Goal: Transaction & Acquisition: Book appointment/travel/reservation

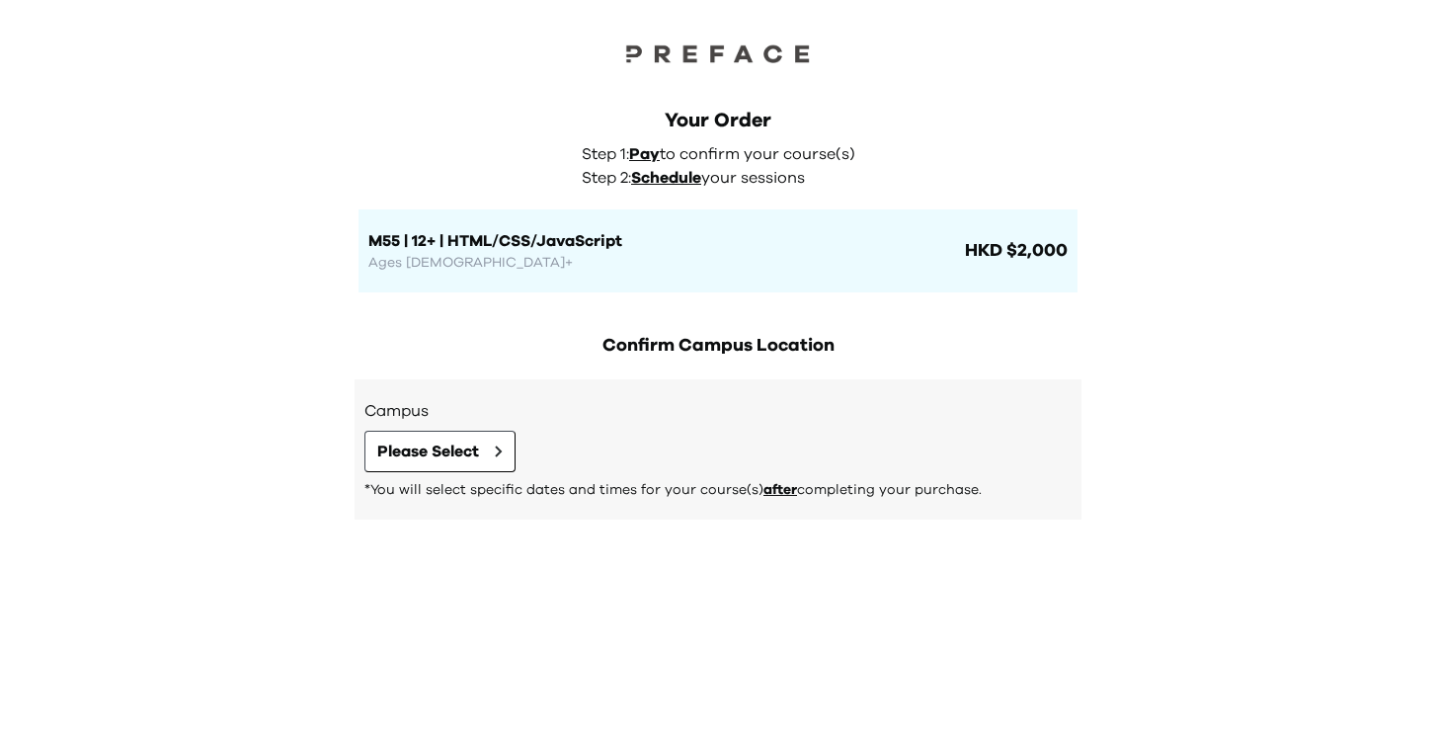
click at [492, 90] on div "Your Order Step 1: Pay to confirm your course(s) Step 2: Schedule your sessions…" at bounding box center [718, 179] width 759 height 225
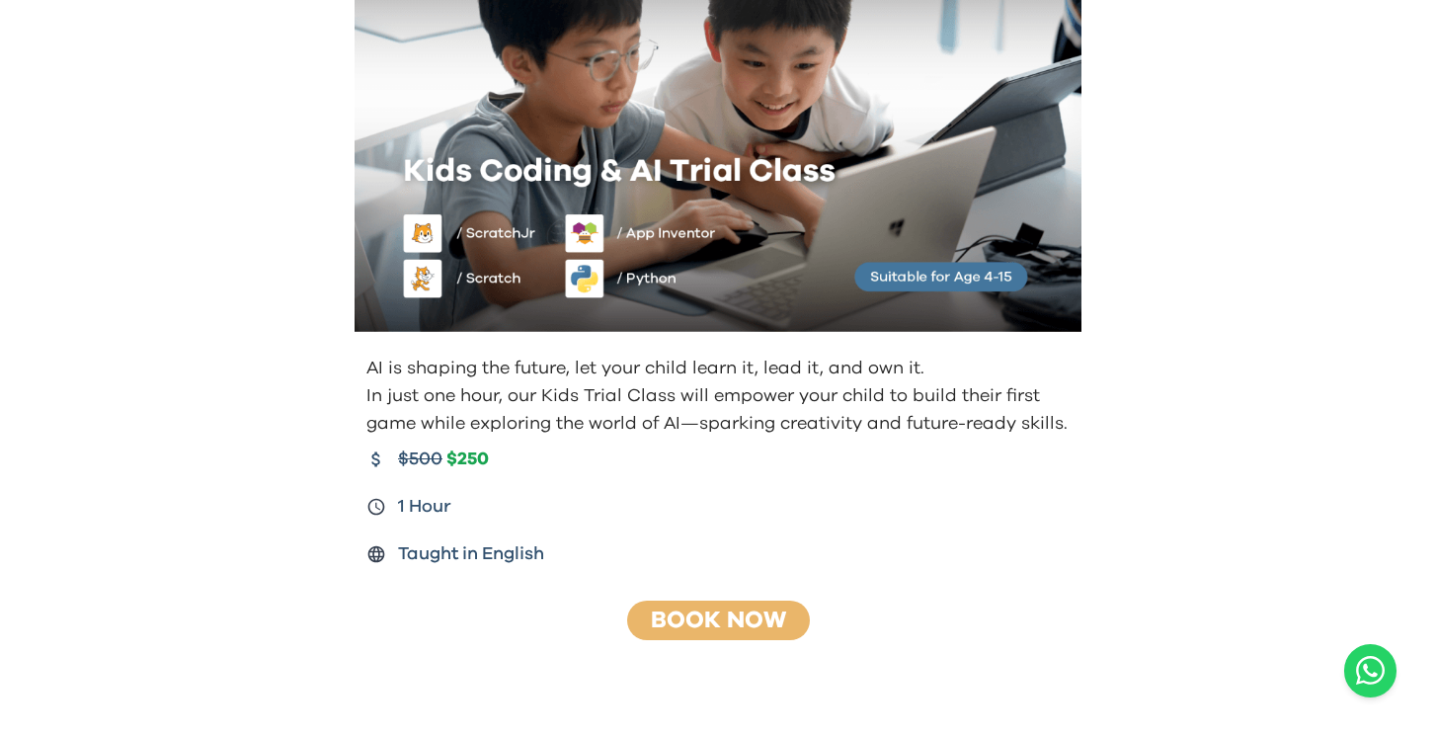
scroll to position [250, 0]
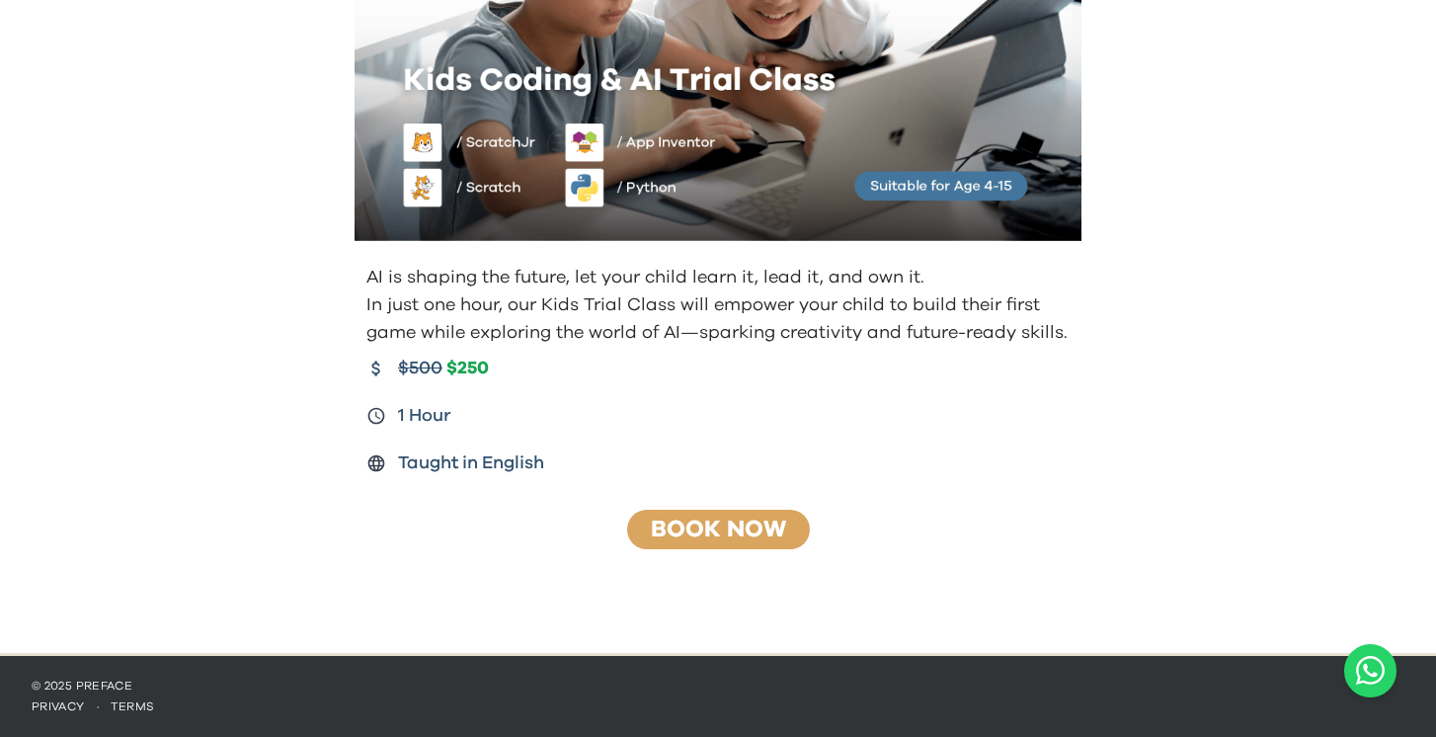
click at [697, 533] on link "Book Now" at bounding box center [718, 530] width 135 height 24
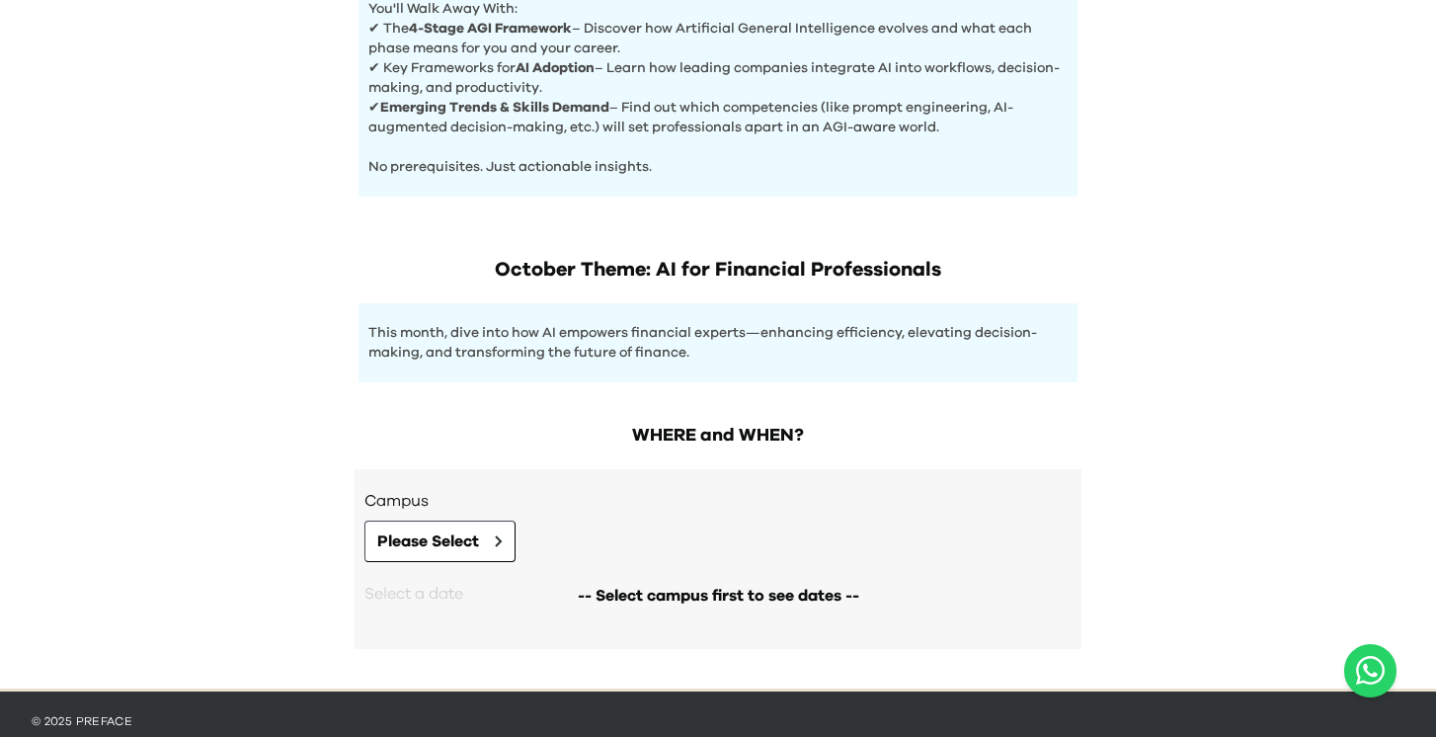
scroll to position [906, 0]
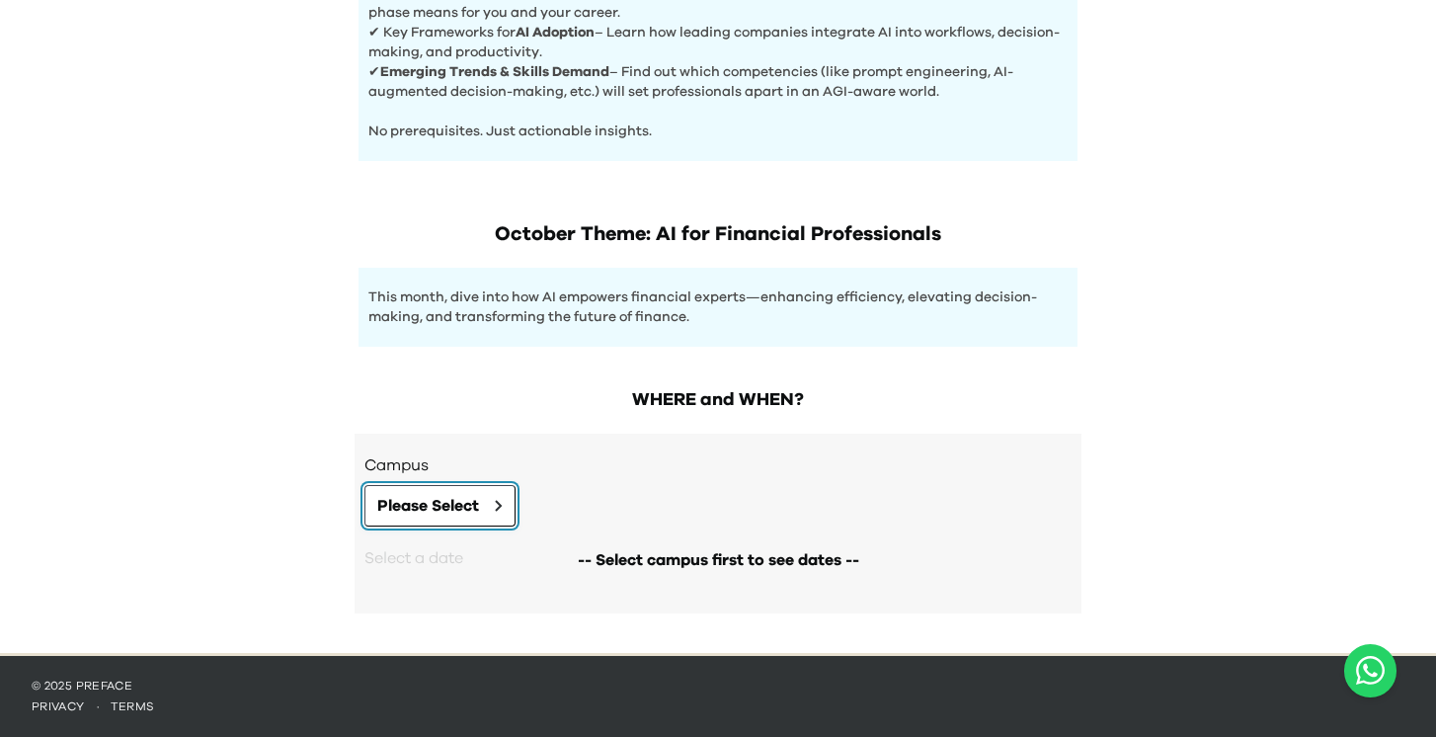
click at [489, 511] on button "Please Select" at bounding box center [439, 505] width 151 height 41
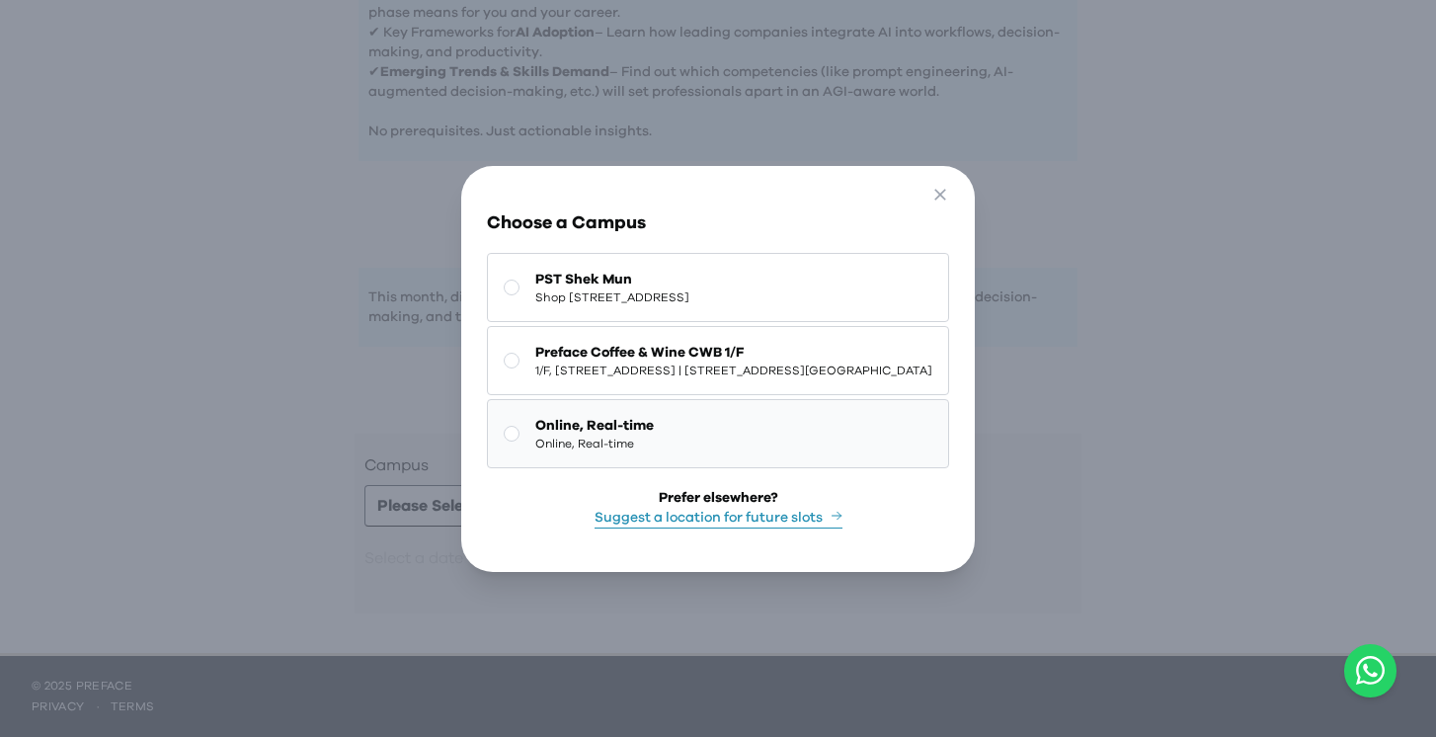
click at [653, 452] on button "Online, Real-time Online, Real-time" at bounding box center [718, 433] width 462 height 69
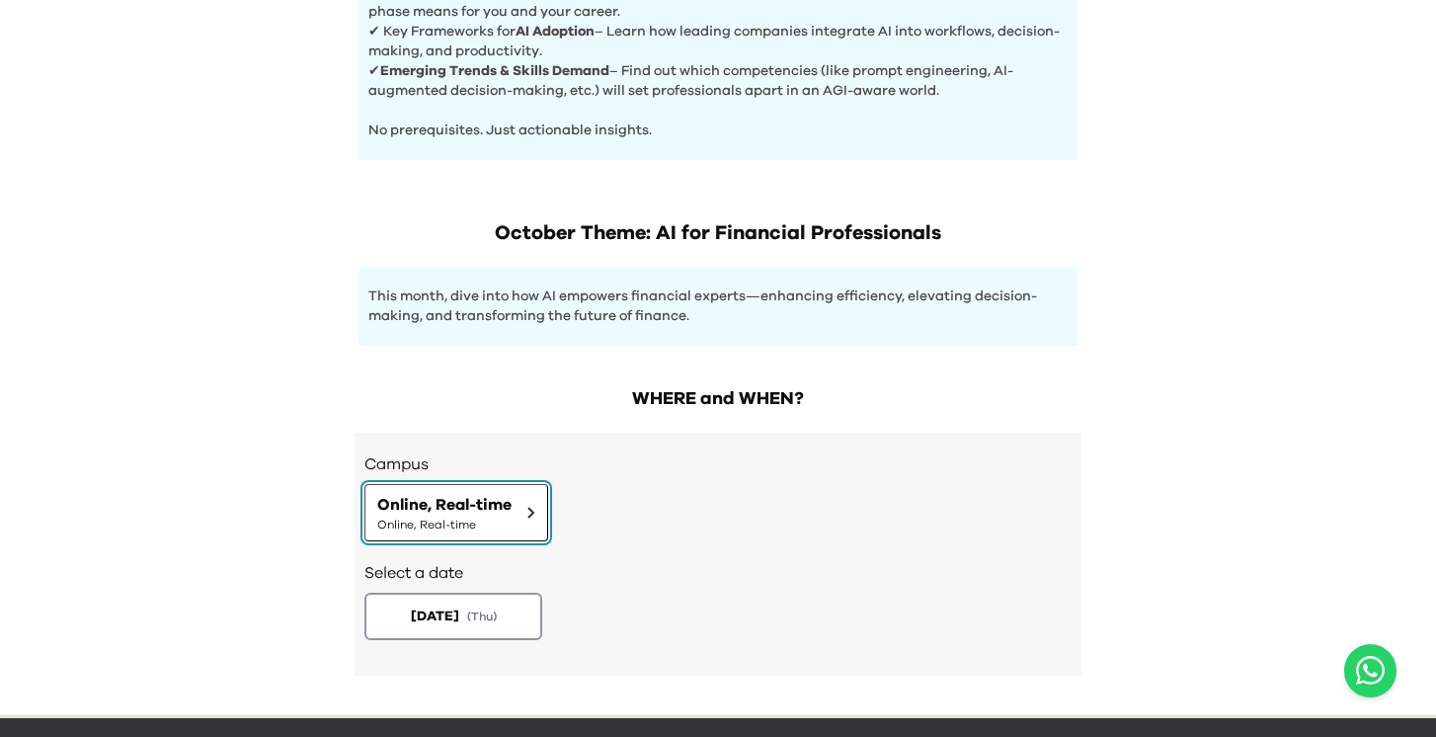
click at [521, 508] on button "Online, Real-time Online, Real-time" at bounding box center [456, 512] width 184 height 57
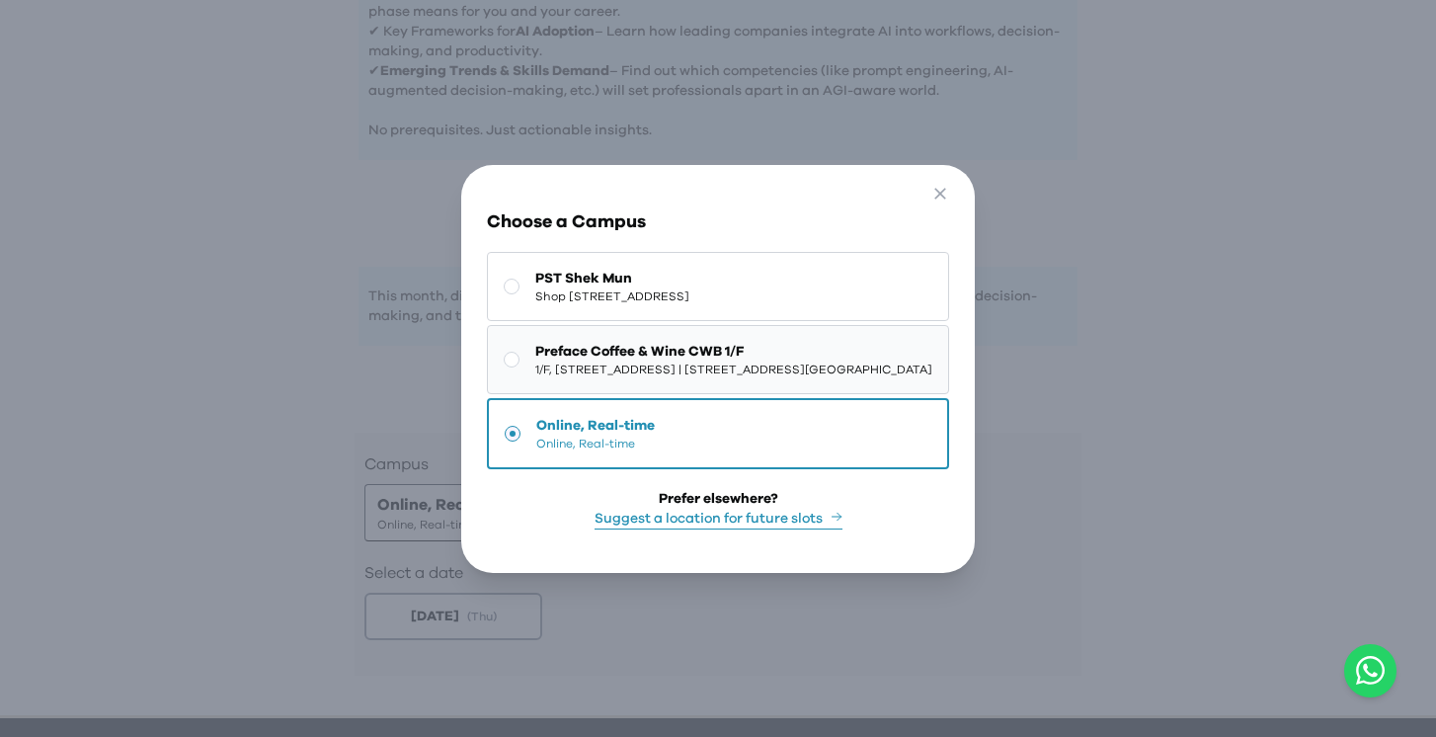
click at [614, 353] on span "Preface Coffee & Wine CWB 1/F" at bounding box center [733, 352] width 397 height 20
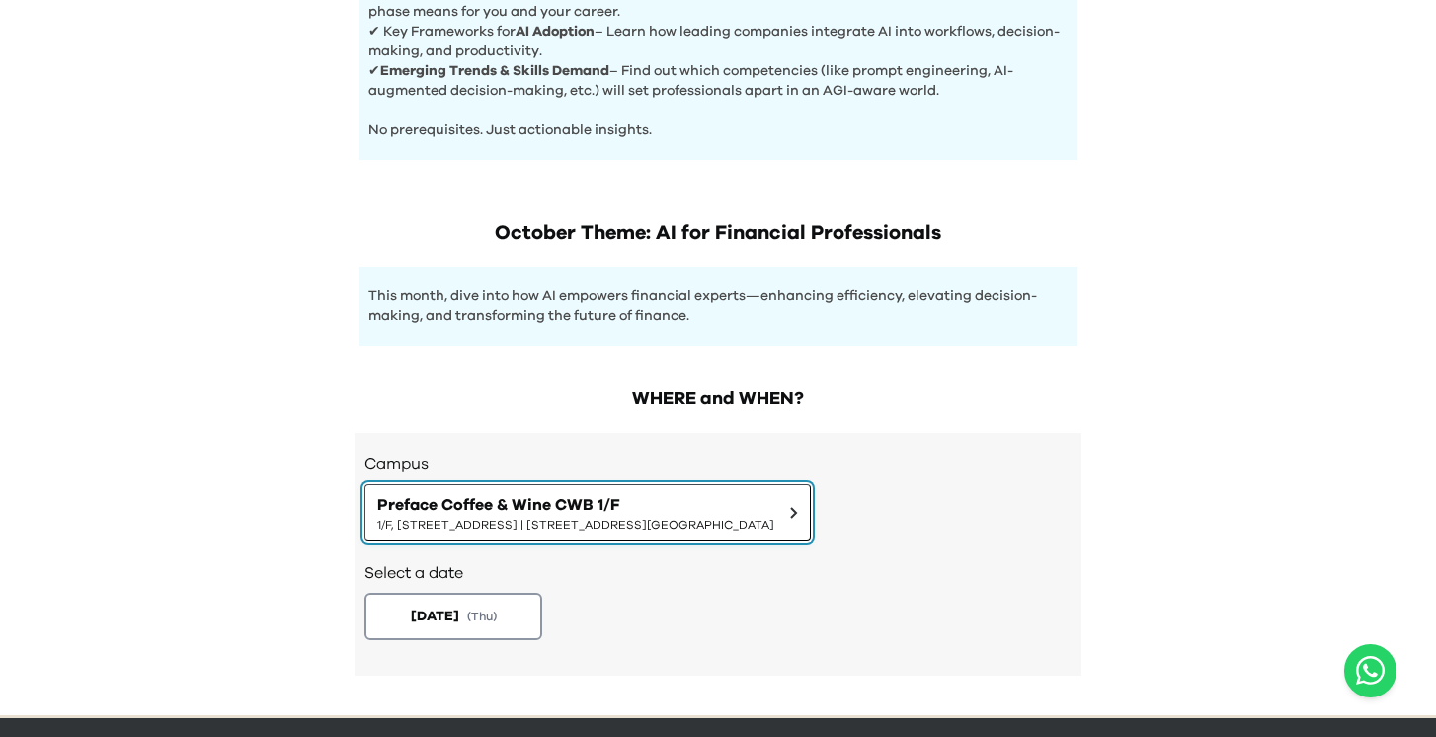
click at [613, 497] on span "Preface Coffee & Wine CWB 1/F" at bounding box center [575, 505] width 397 height 24
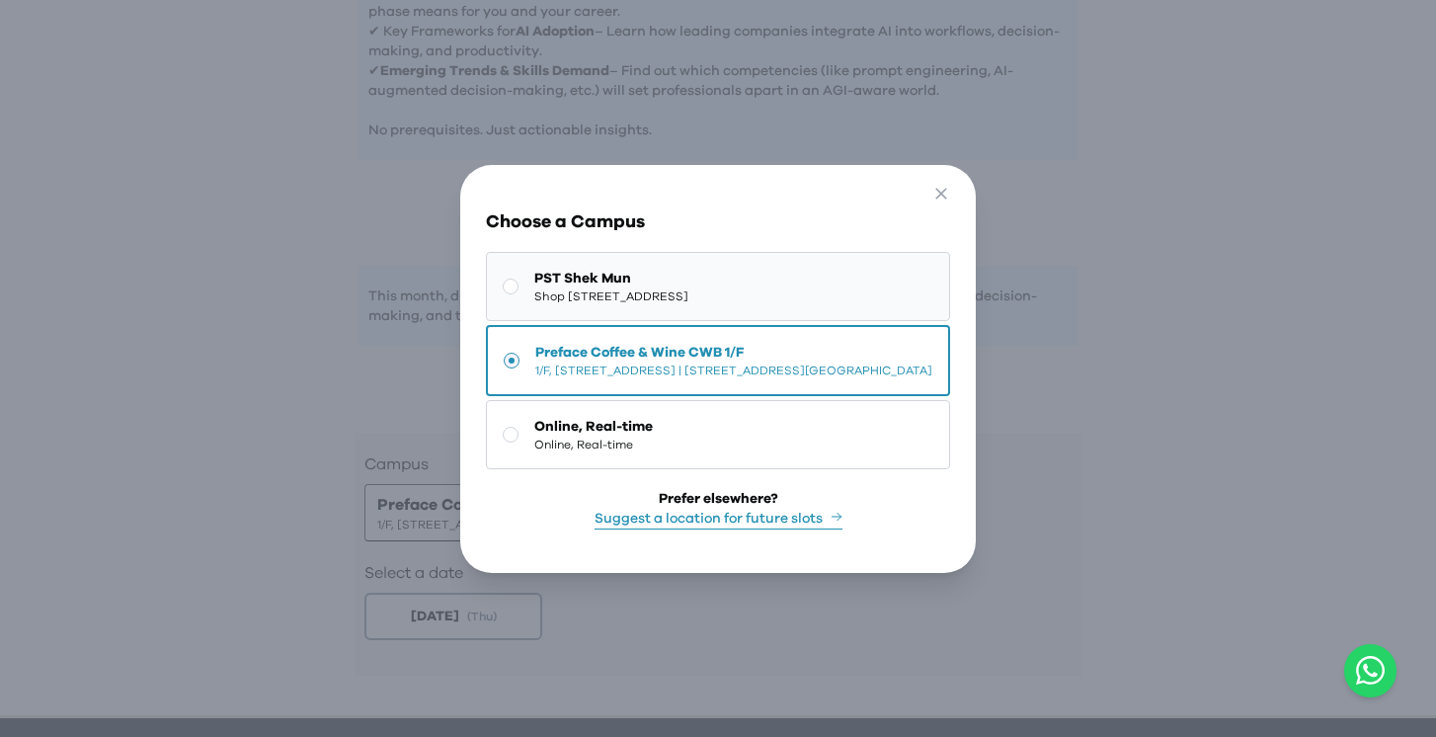
click at [630, 291] on span "Shop 227, 2/F, Kings Wing Plaza 1, No.3 On Kwan Street, Shek Mun | 石門安群街3號京瑞廣場一…" at bounding box center [611, 296] width 154 height 16
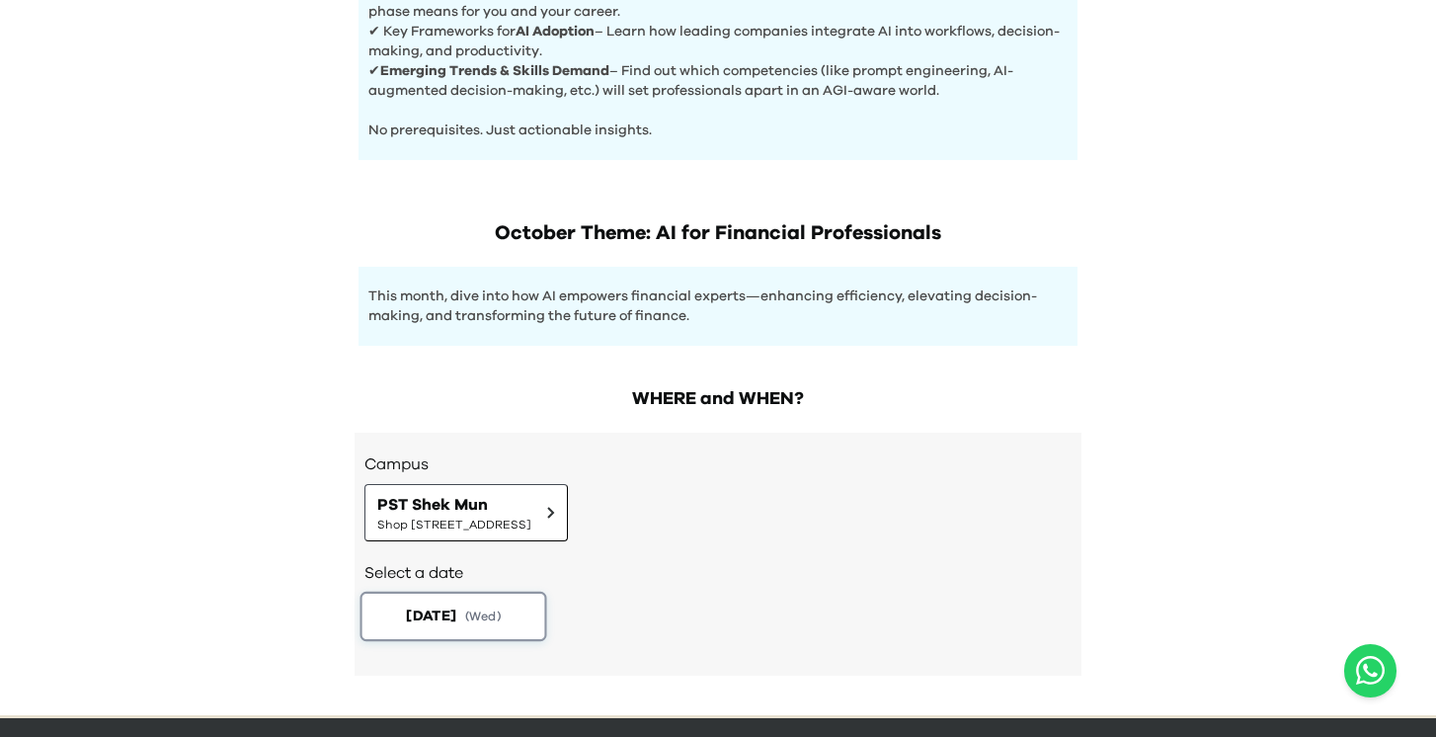
click at [514, 618] on button "2025-10-15 ( Wed )" at bounding box center [453, 616] width 187 height 49
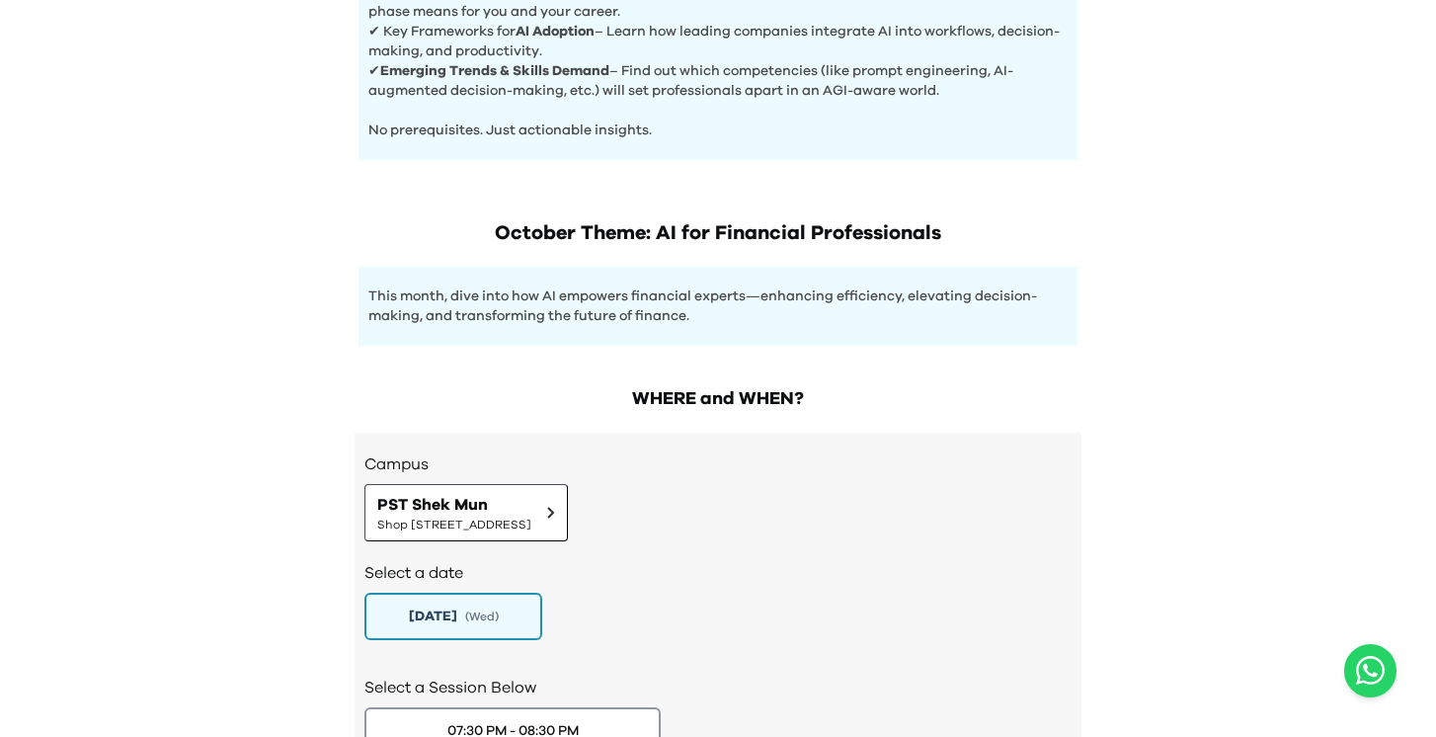
click at [638, 612] on div "2025-10-15 ( Wed )" at bounding box center [717, 616] width 707 height 47
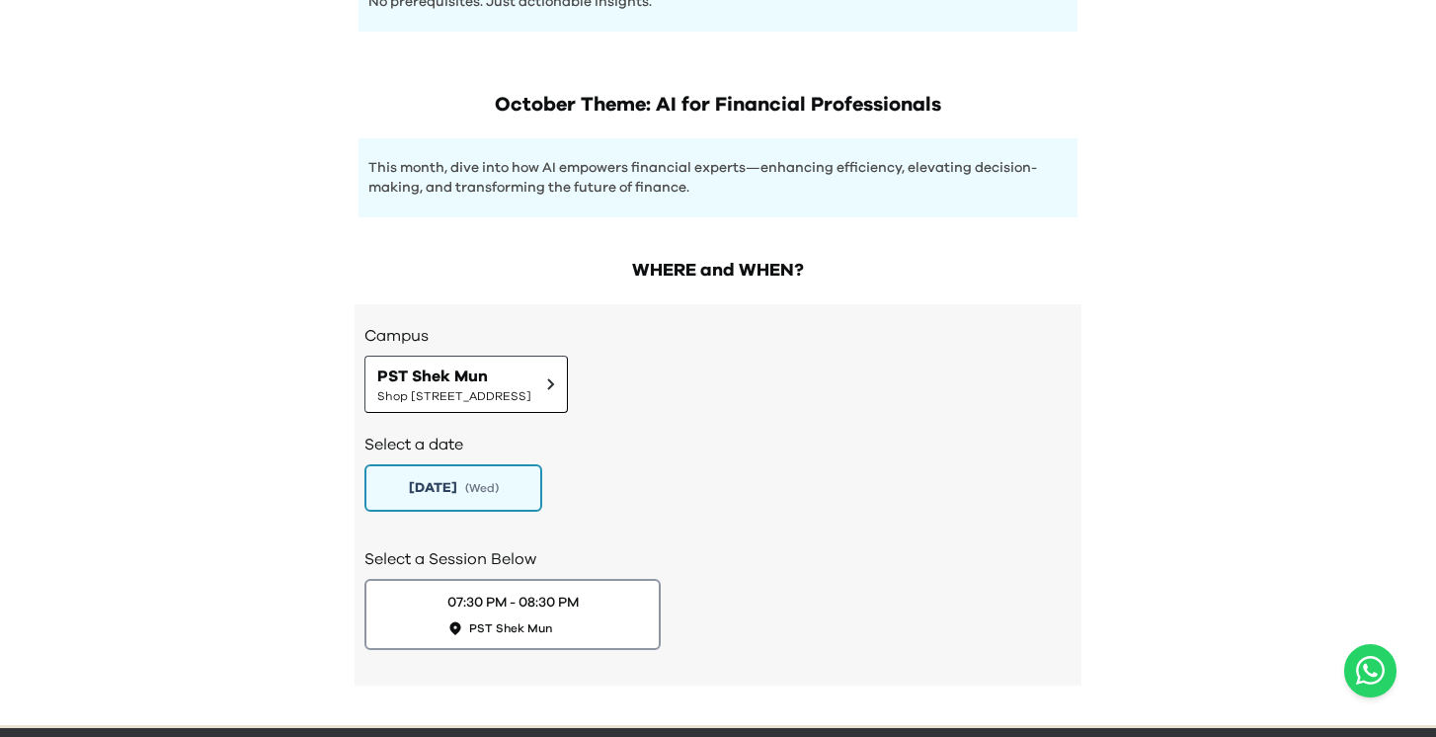
scroll to position [1060, 0]
